Goal: Task Accomplishment & Management: Manage account settings

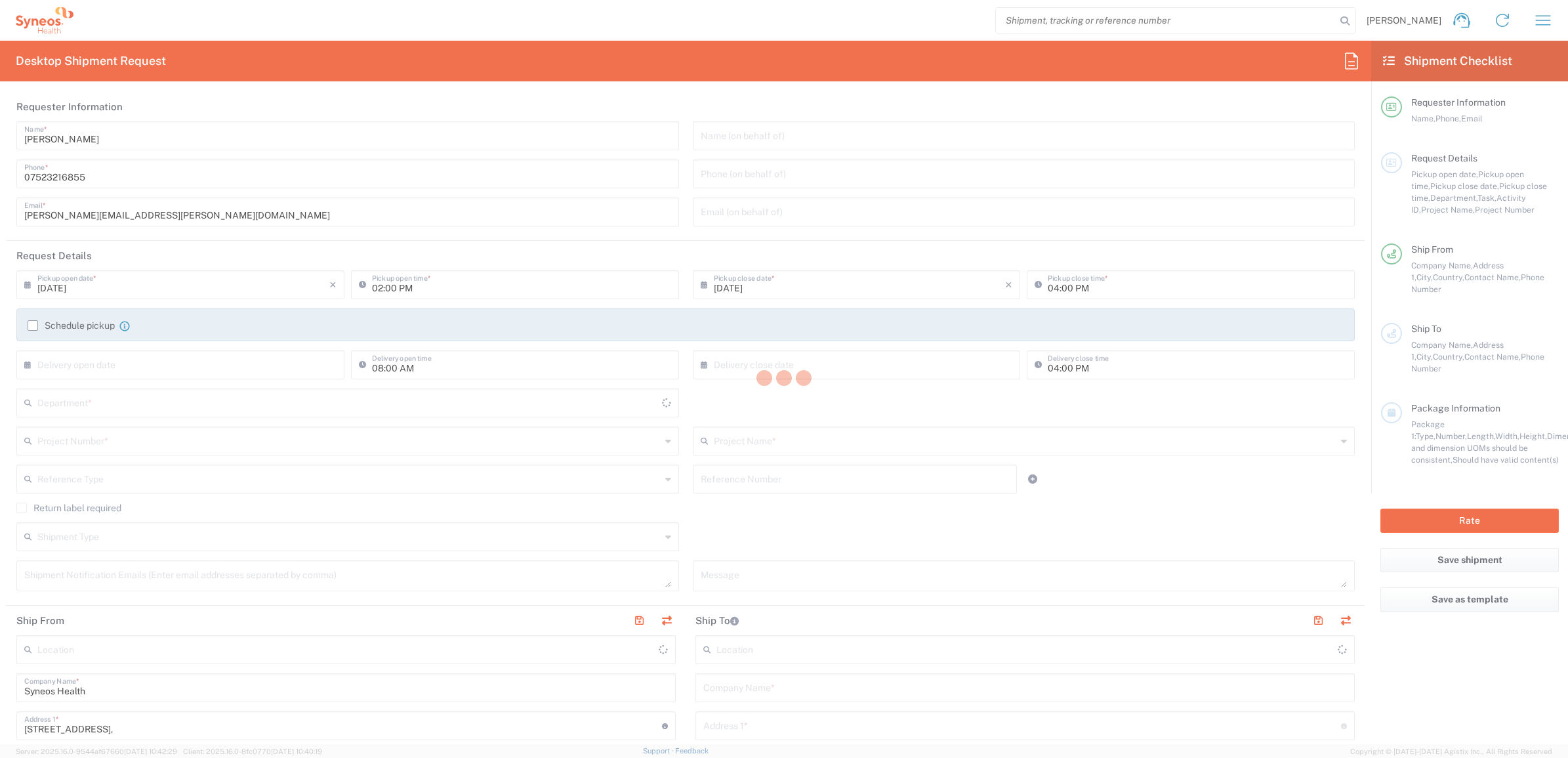
type input "[GEOGRAPHIC_DATA]"
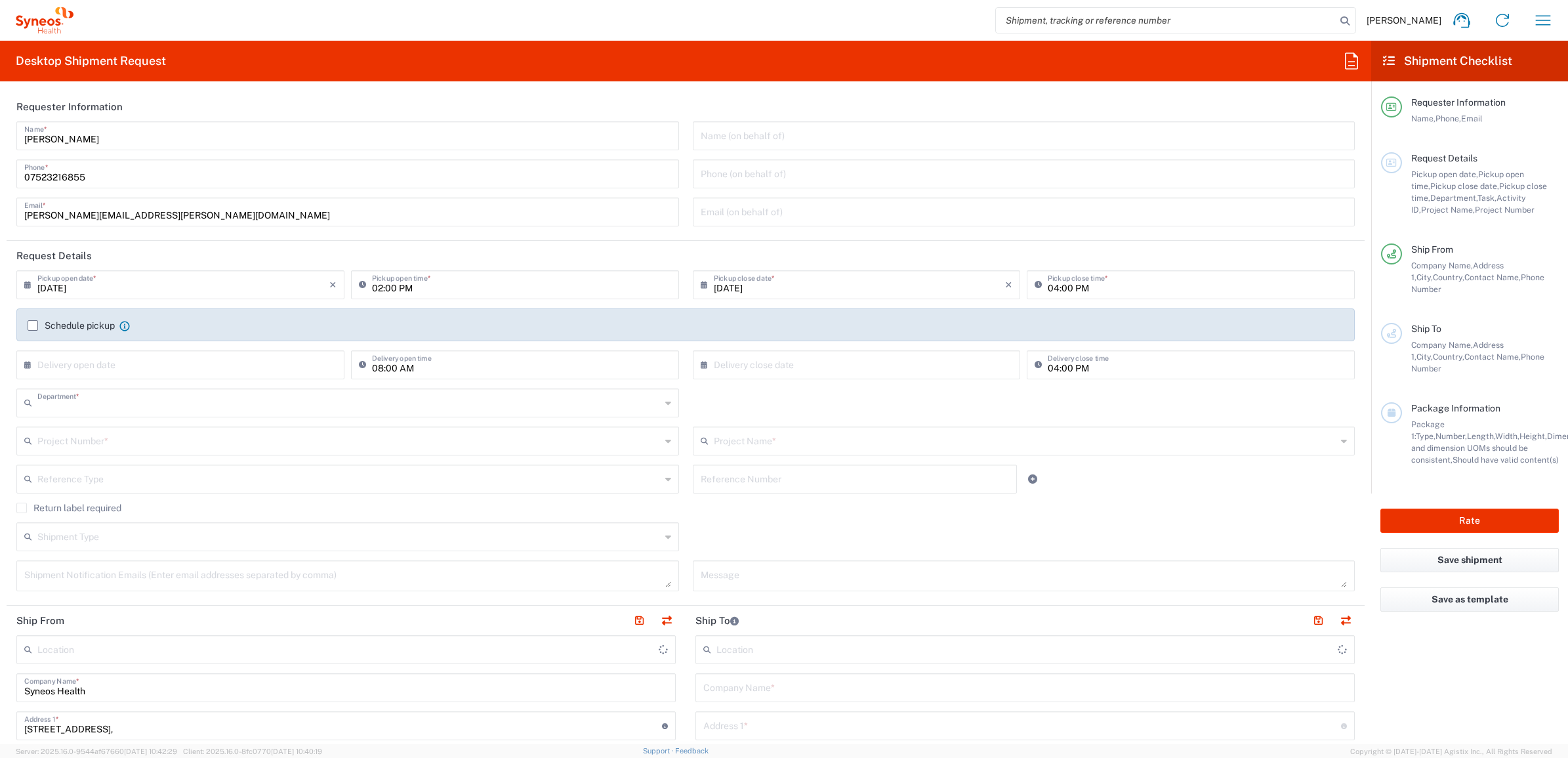
type input "8350"
type input "Syneos Health UK Limited"
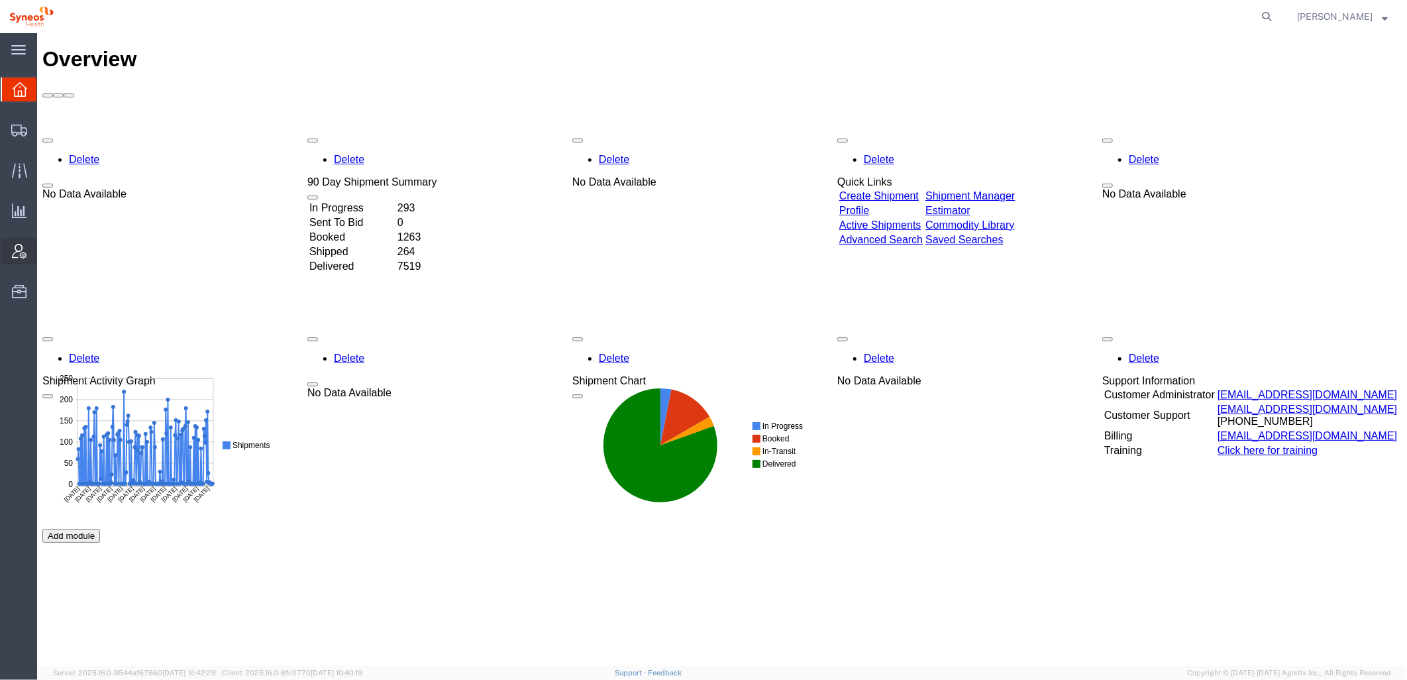
click at [46, 249] on span "Account Admin" at bounding box center [40, 251] width 9 height 26
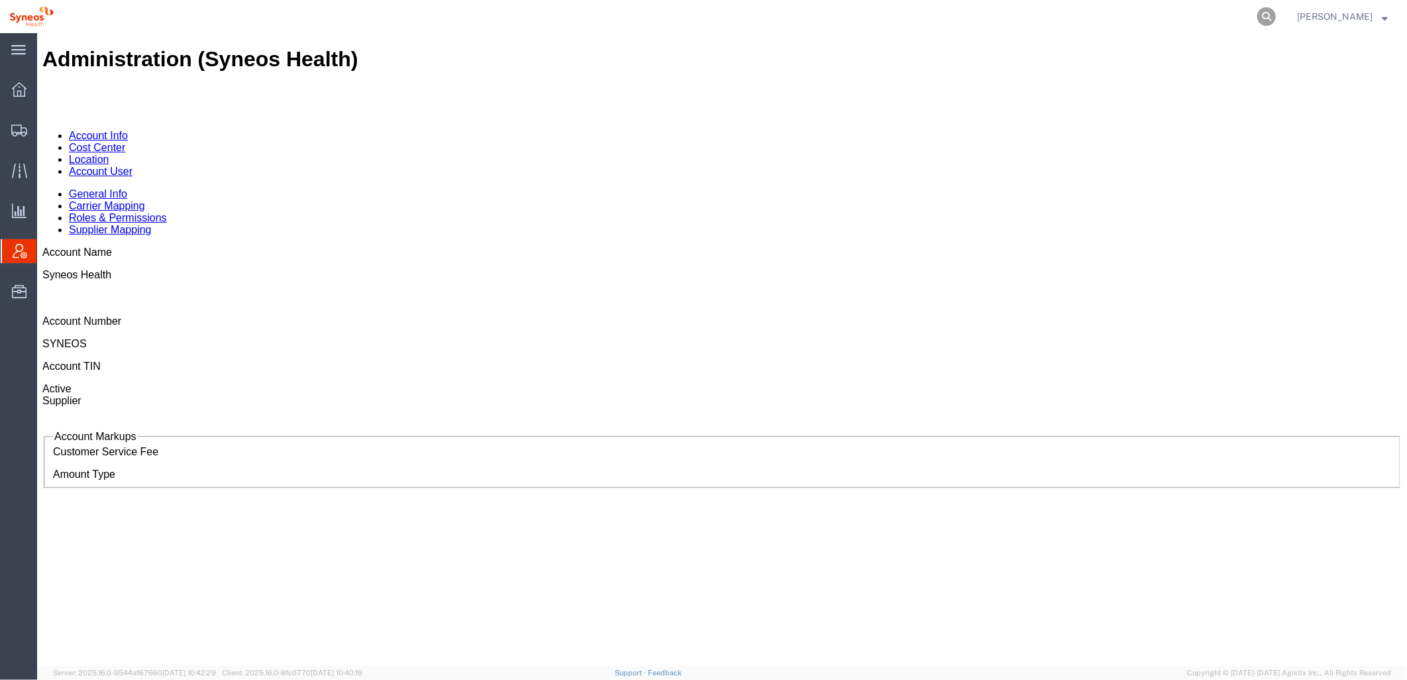
click at [1276, 11] on icon at bounding box center [1266, 16] width 19 height 19
paste input "56439406"
type input "5643940"
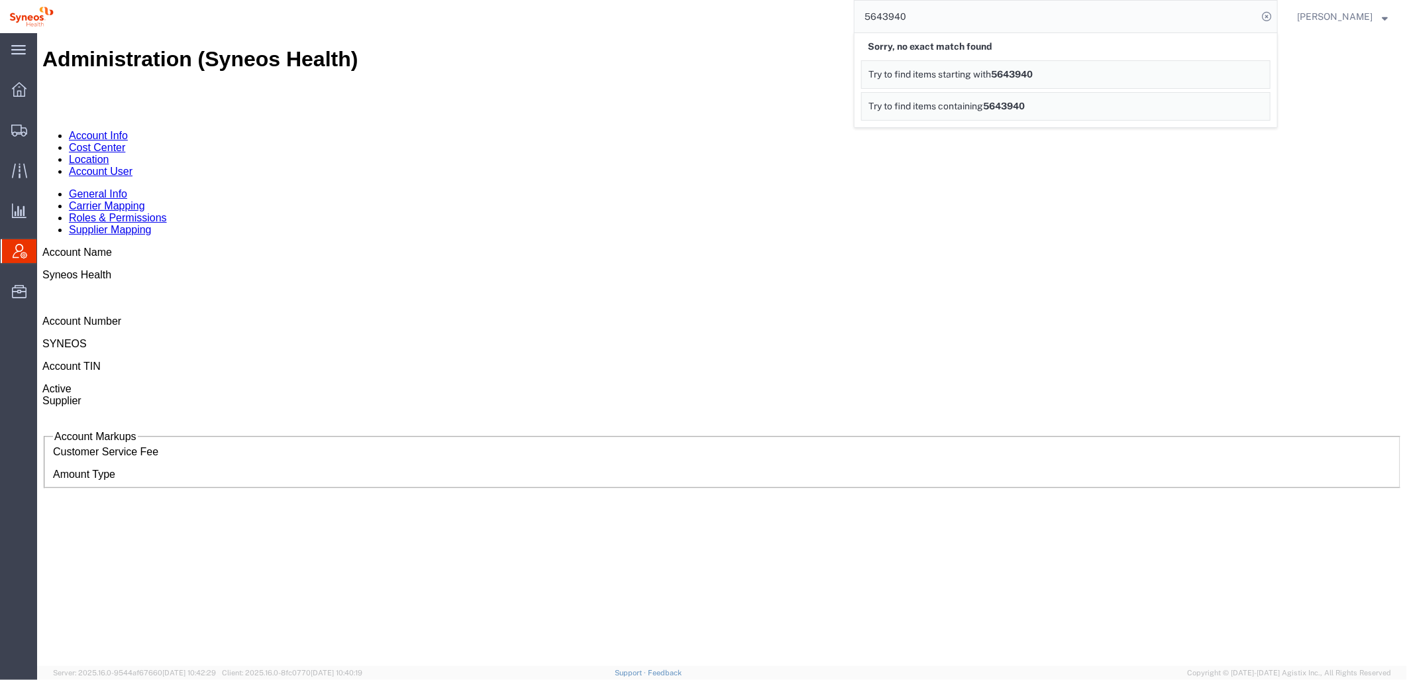
click at [939, 19] on input "5643940" at bounding box center [1055, 17] width 403 height 32
click at [823, 187] on ul "General Info Carrier Mapping Roles & Permissions Supplier Mapping" at bounding box center [721, 211] width 1359 height 48
click at [939, 26] on input "5643940" at bounding box center [1055, 17] width 403 height 32
click at [669, 61] on div "Administration (Syneos Health)" at bounding box center [721, 58] width 1359 height 25
click at [435, 337] on div "SYNEOS" at bounding box center [721, 343] width 1359 height 12
